Goal: Task Accomplishment & Management: Manage account settings

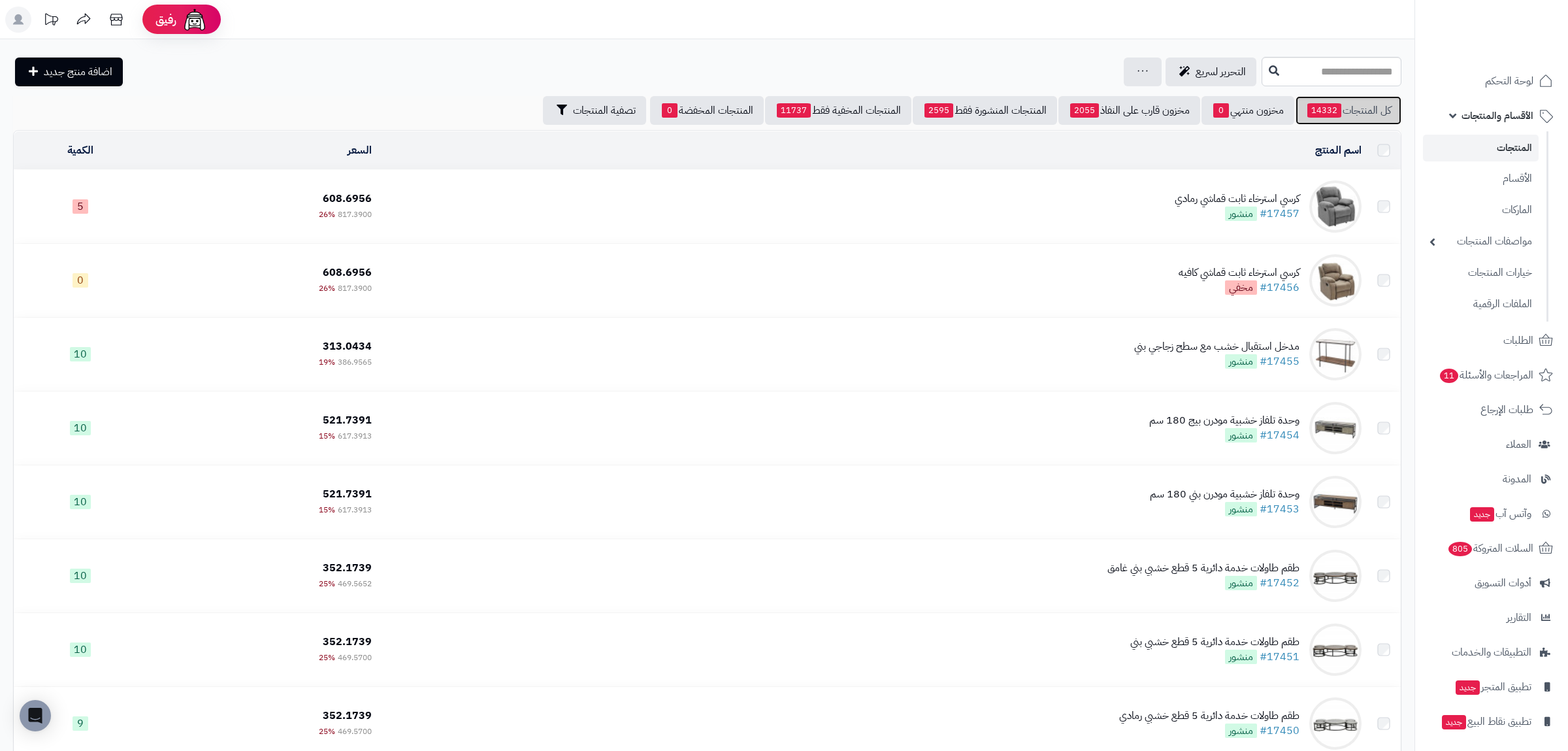
click at [1353, 117] on link "كل المنتجات 14332" at bounding box center [1348, 110] width 106 height 29
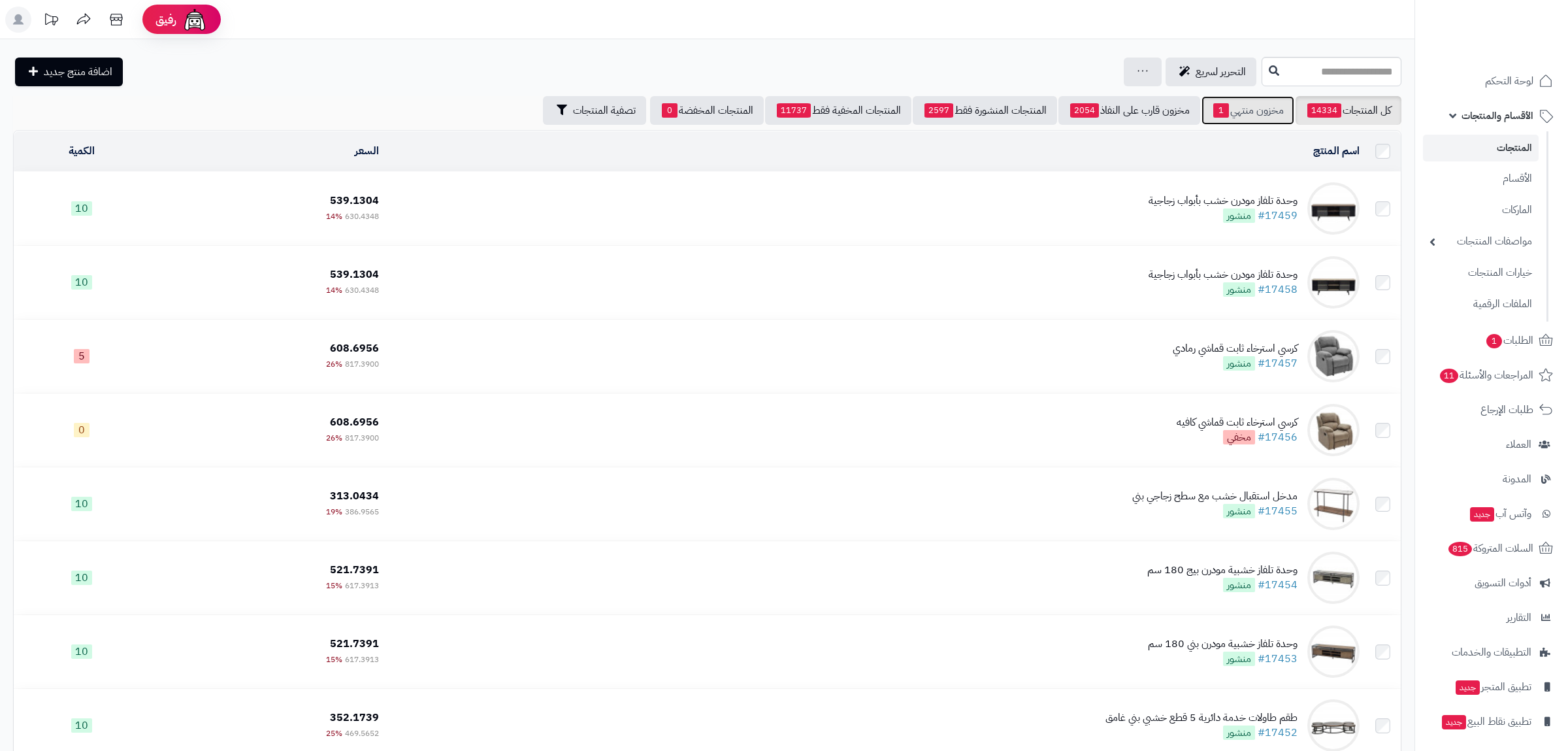
click at [1267, 104] on link "مخزون منتهي 1" at bounding box center [1248, 110] width 93 height 29
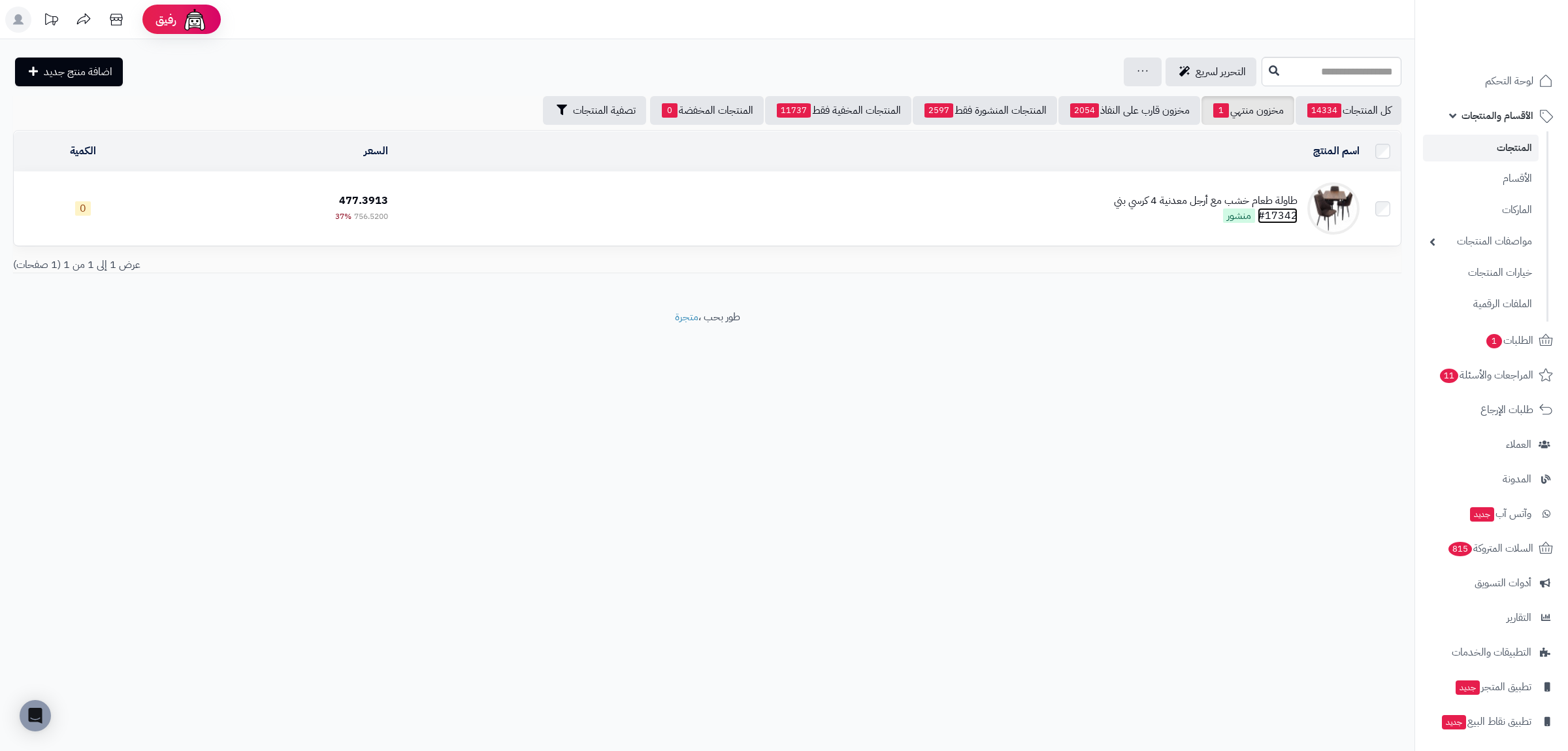
click at [1286, 215] on link "#17342" at bounding box center [1278, 215] width 40 height 15
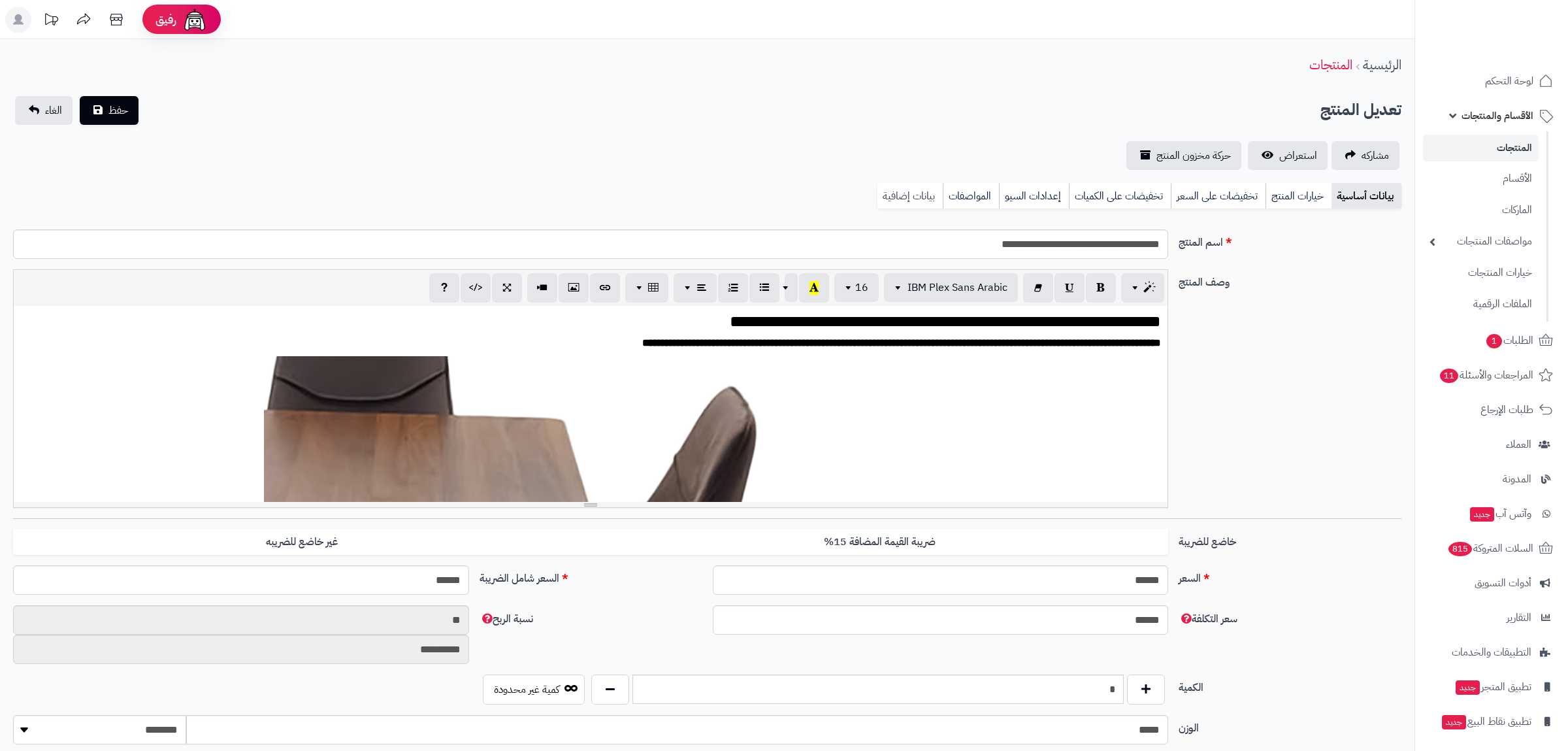
scroll to position [1844, 0]
click at [902, 202] on link "بيانات إضافية" at bounding box center [910, 196] width 65 height 26
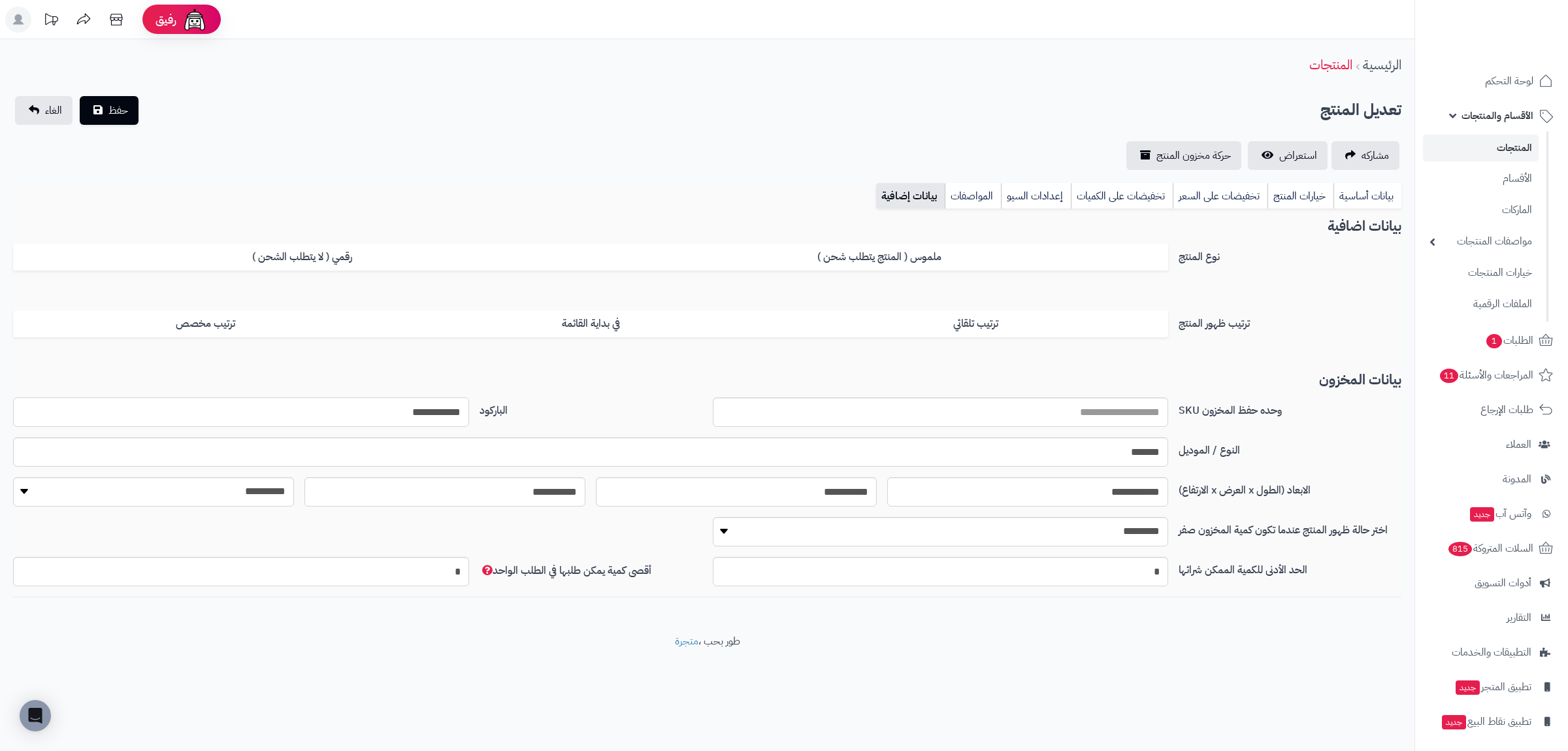
click at [399, 414] on input "**********" at bounding box center [241, 412] width 456 height 29
click at [856, 156] on div "مشاركه استعراض حركة مخزون المنتج" at bounding box center [708, 155] width 1388 height 29
click at [1374, 193] on link "بيانات أساسية" at bounding box center [1367, 196] width 68 height 26
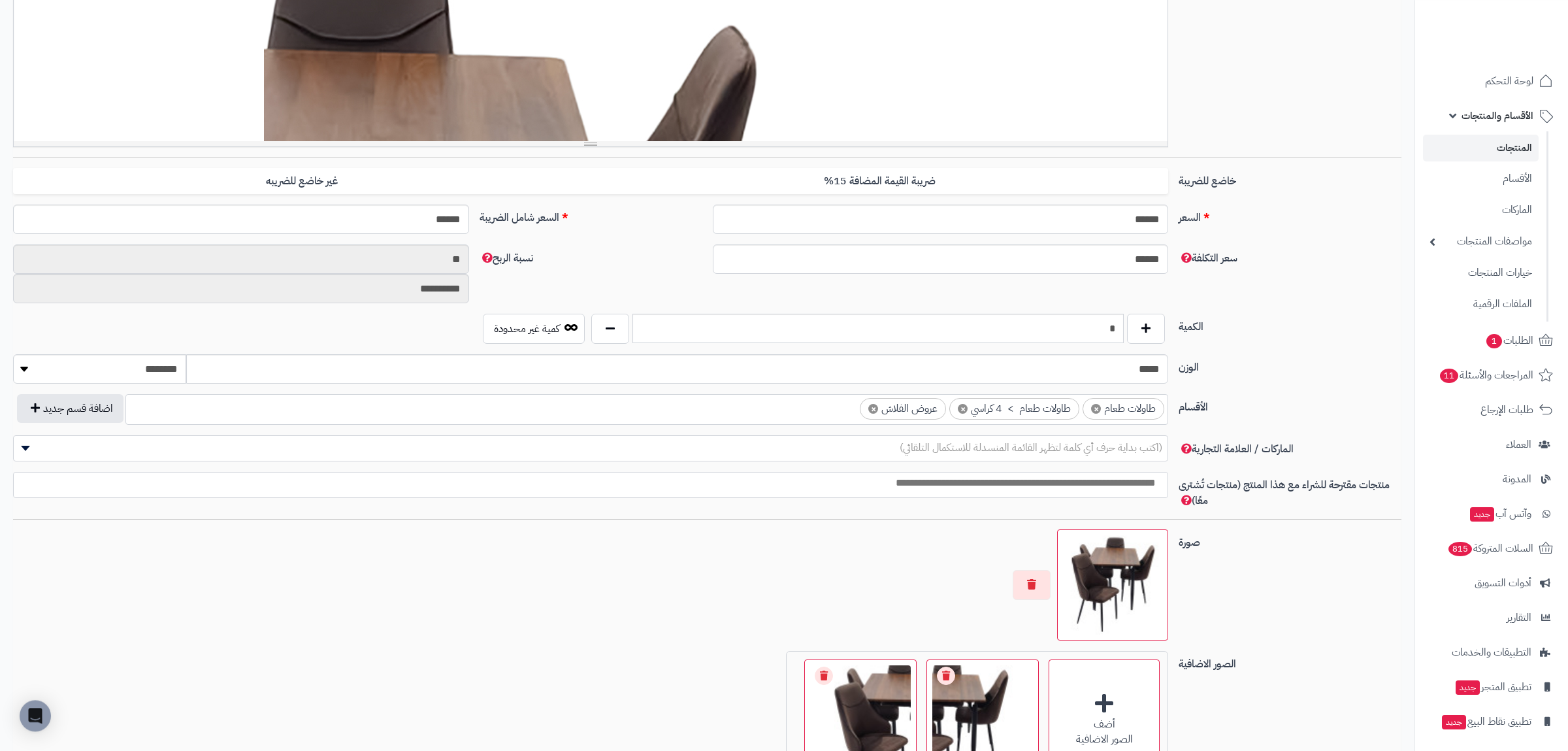
scroll to position [416, 0]
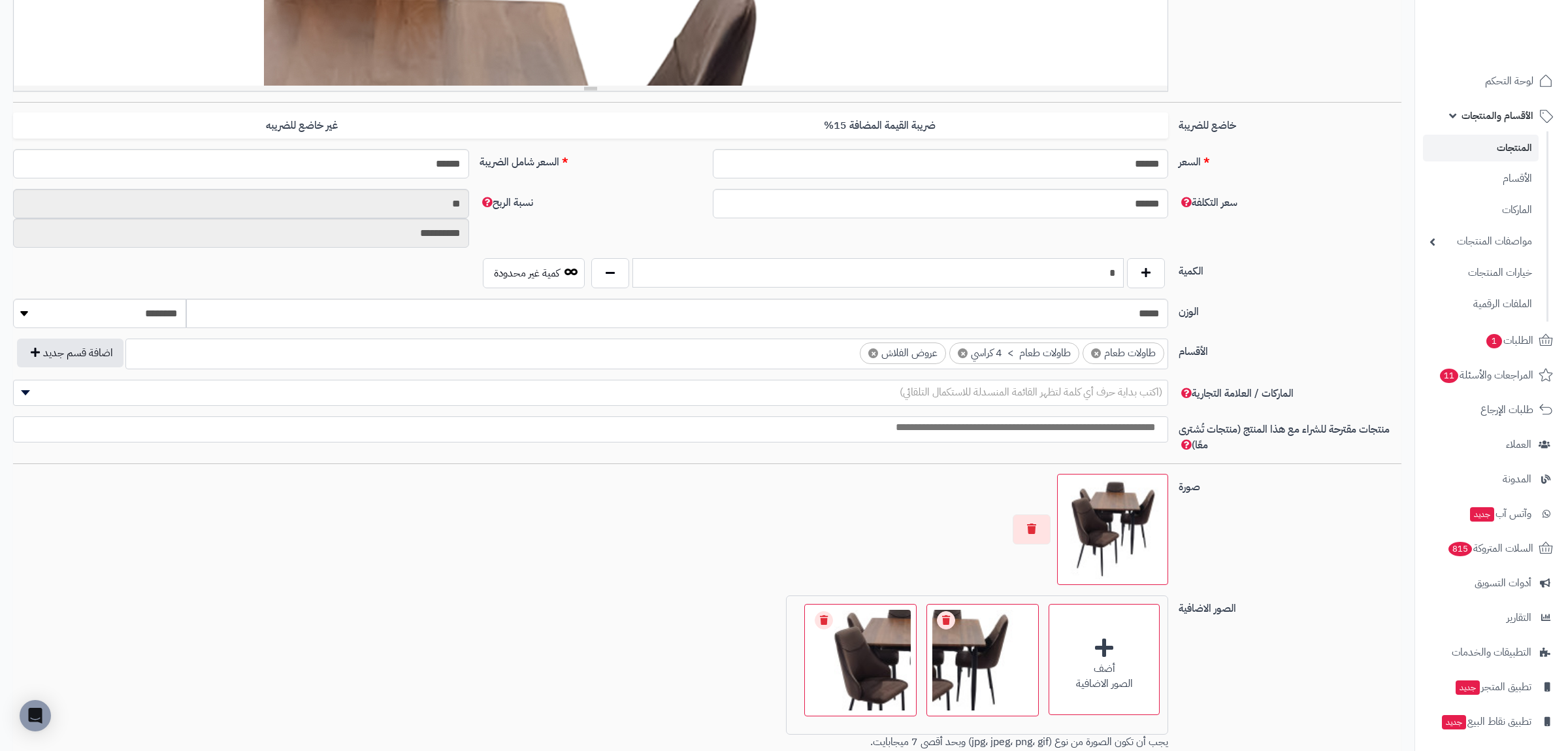
click at [1123, 280] on input "*" at bounding box center [878, 273] width 491 height 29
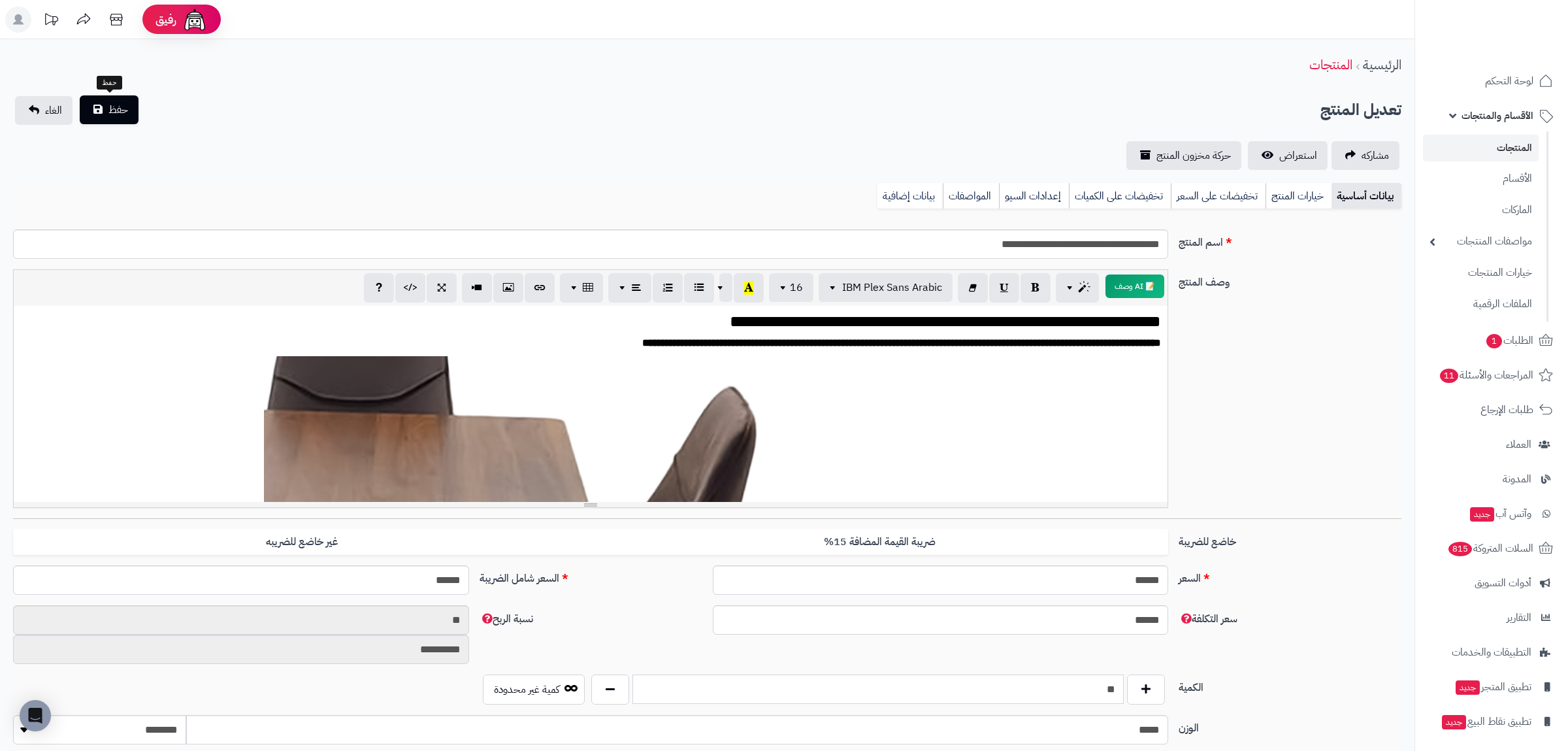
type input "**"
click at [107, 105] on button "حفظ" at bounding box center [109, 109] width 59 height 29
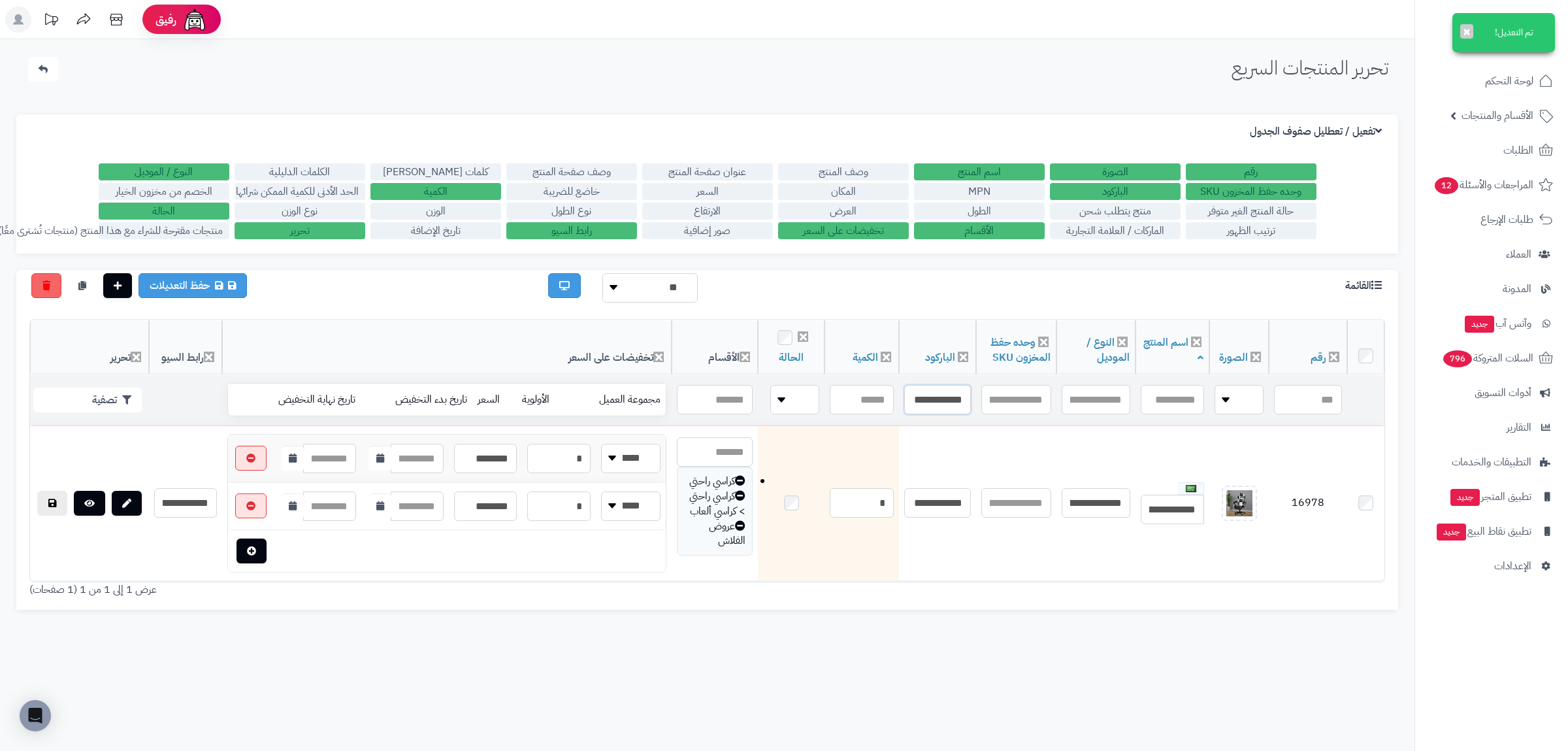
click at [932, 402] on input "**********" at bounding box center [937, 399] width 67 height 29
paste input "text"
type input "**********"
click at [104, 393] on button "تصفية" at bounding box center [87, 399] width 108 height 25
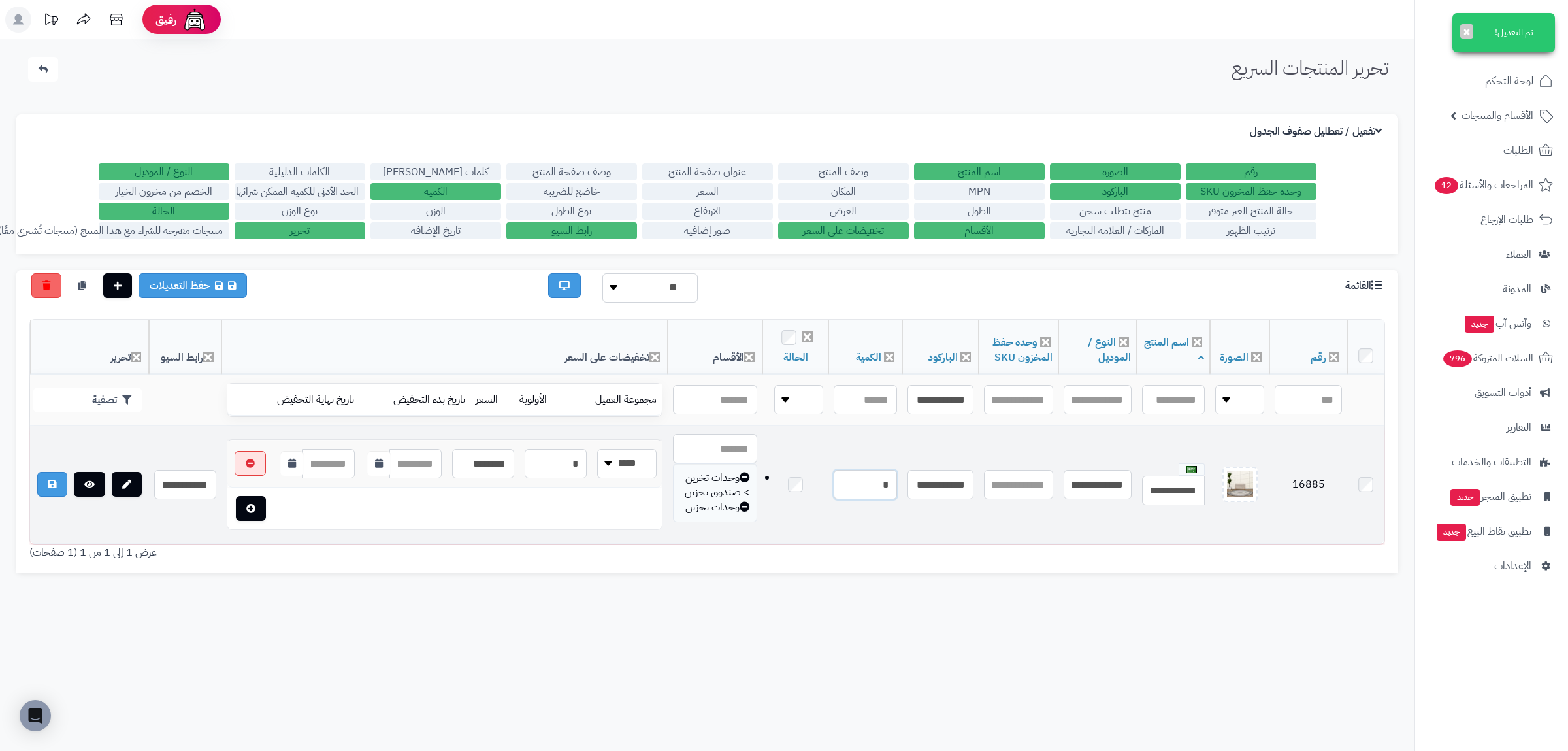
drag, startPoint x: 874, startPoint y: 499, endPoint x: 897, endPoint y: 499, distance: 23.0
click at [897, 499] on input "*" at bounding box center [865, 485] width 63 height 29
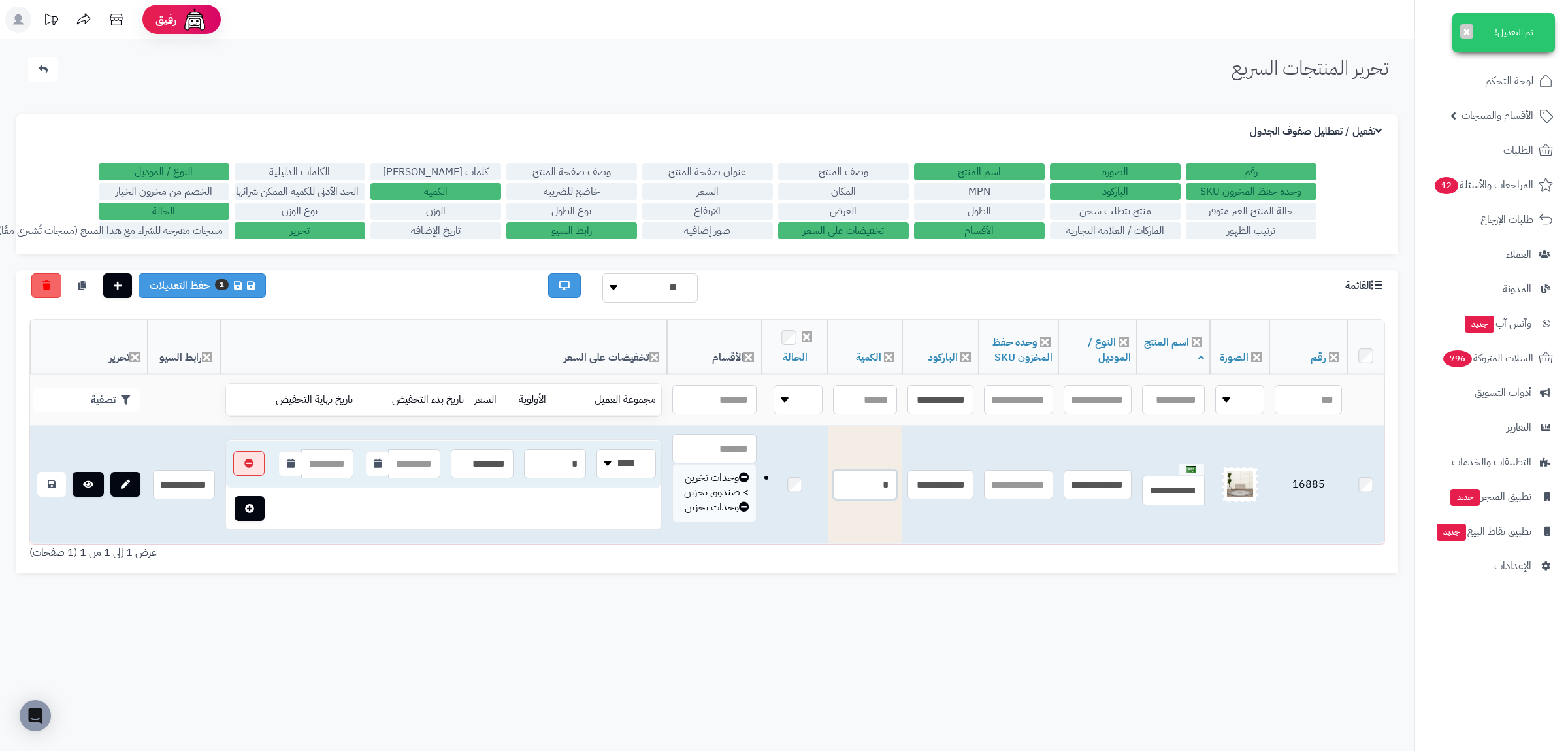
type input "*"
click at [798, 502] on td at bounding box center [795, 485] width 67 height 118
click at [791, 507] on td at bounding box center [795, 485] width 67 height 118
click at [53, 489] on icon at bounding box center [51, 484] width 8 height 9
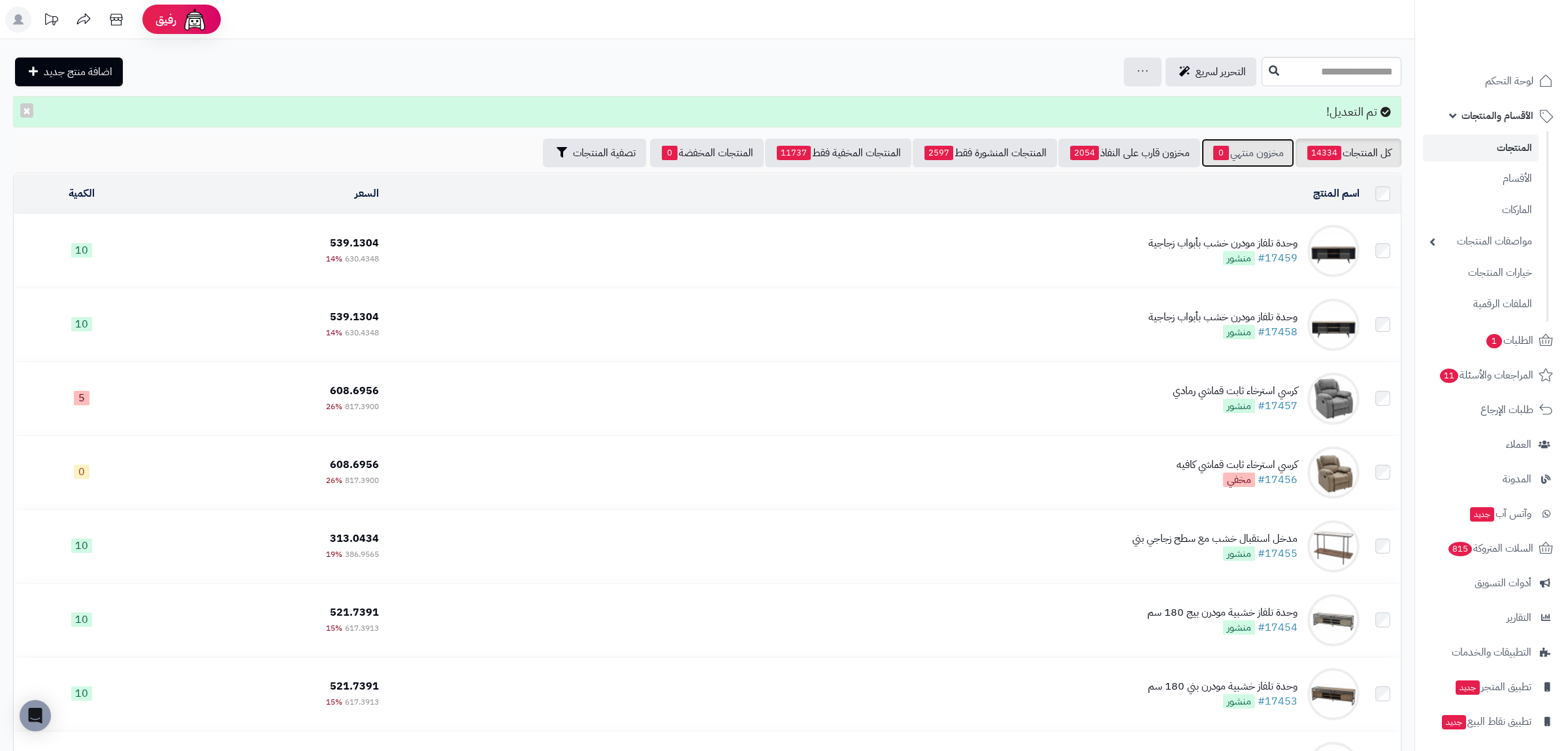
click at [1258, 164] on link "مخزون منتهي 0" at bounding box center [1248, 152] width 93 height 29
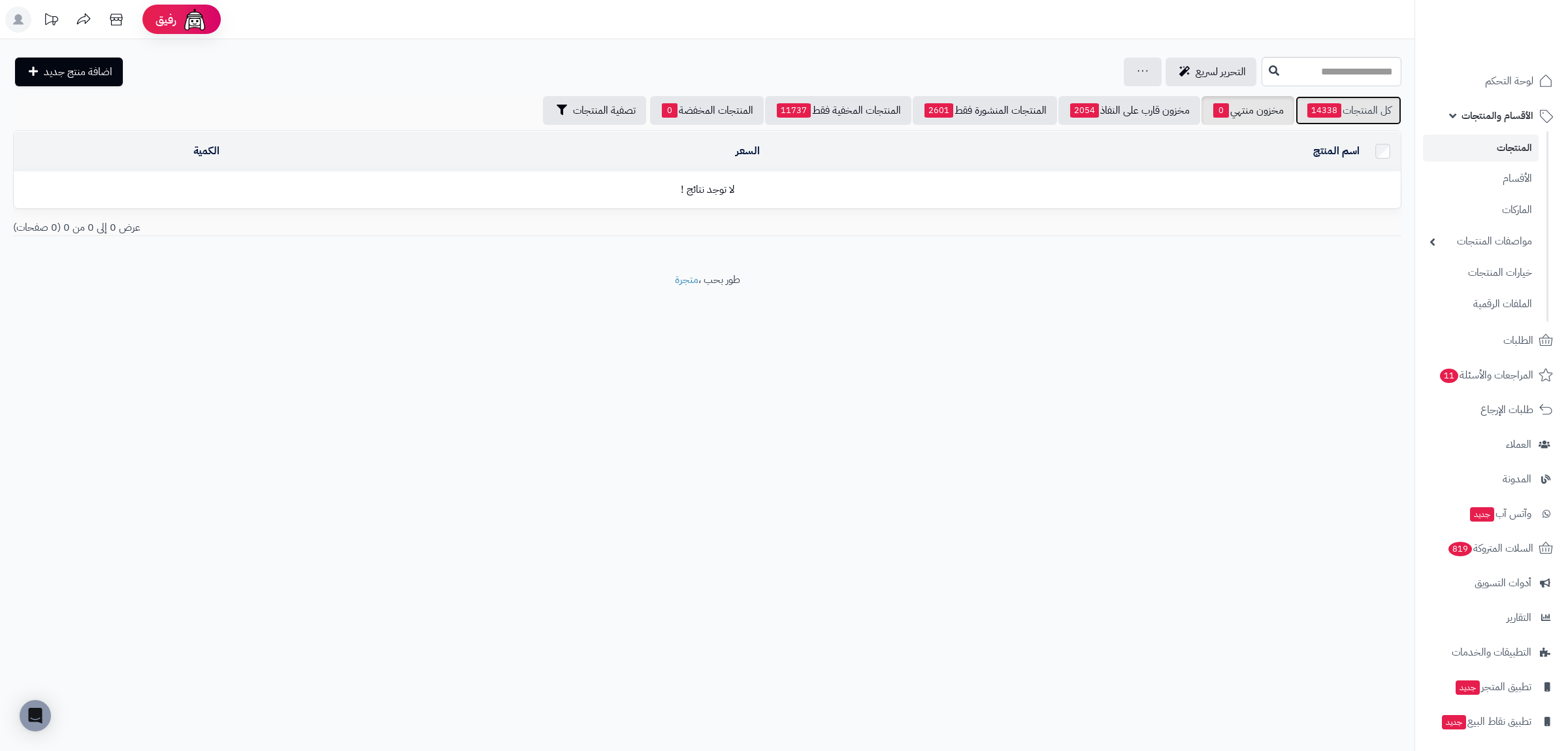
click at [1328, 113] on span "14338" at bounding box center [1324, 111] width 34 height 15
